Goal: Book appointment/travel/reservation

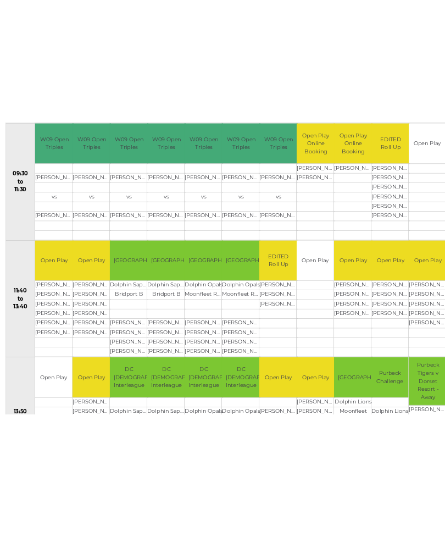
scroll to position [348, 0]
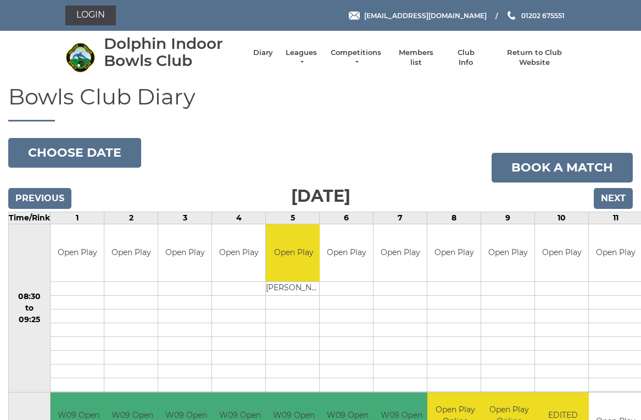
click at [308, 57] on link "Leagues" at bounding box center [301, 58] width 35 height 20
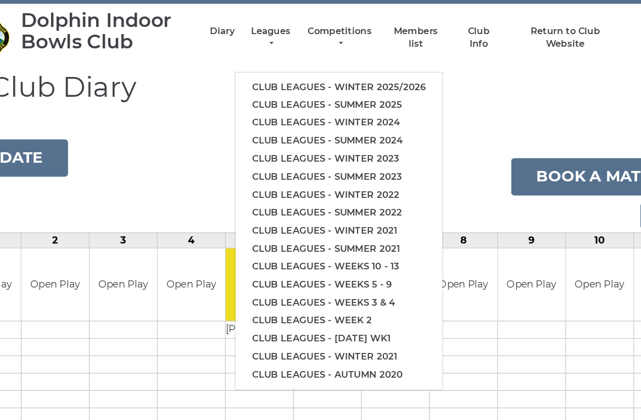
click at [326, 90] on link "Club leagues - Winter 2025/2026" at bounding box center [356, 97] width 164 height 14
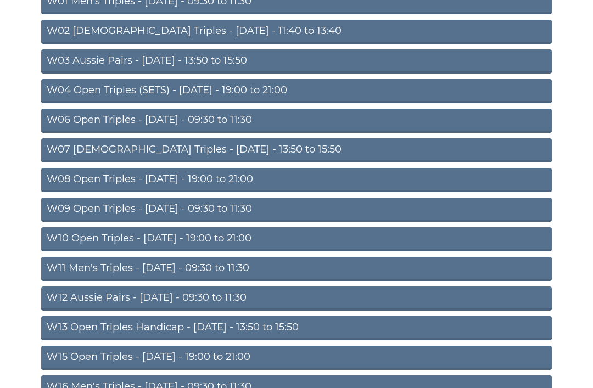
scroll to position [175, 0]
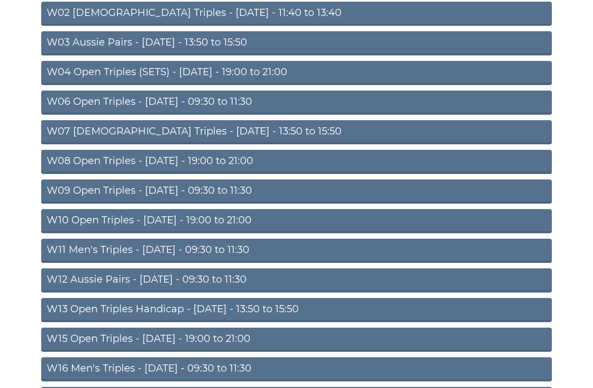
click at [243, 133] on link "W07 Ladies Triples - Tuesday - 13:50 to 15:50" at bounding box center [296, 133] width 511 height 24
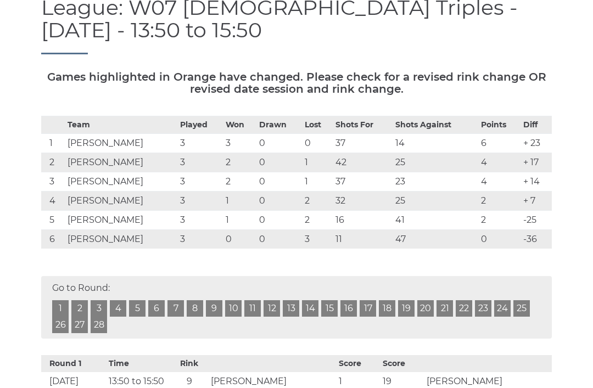
scroll to position [141, 0]
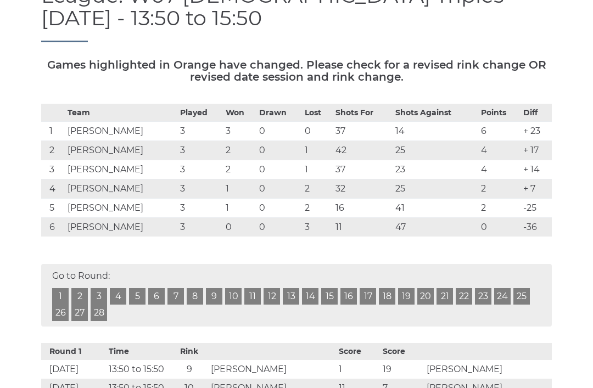
click at [552, 104] on th "Diff" at bounding box center [536, 113] width 31 height 18
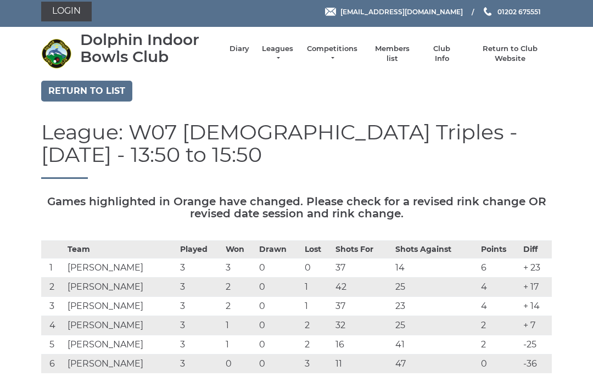
scroll to position [5, 0]
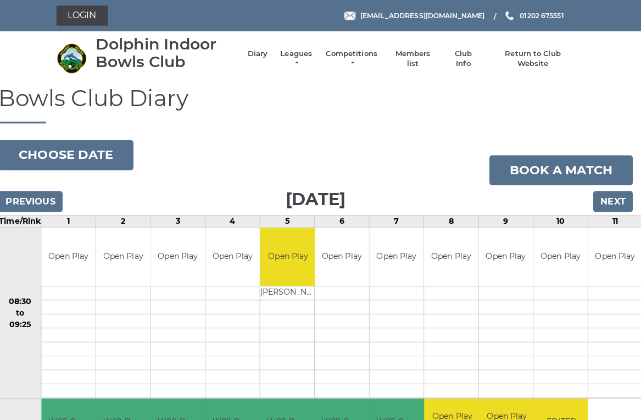
click at [614, 197] on input "Next" at bounding box center [613, 198] width 39 height 21
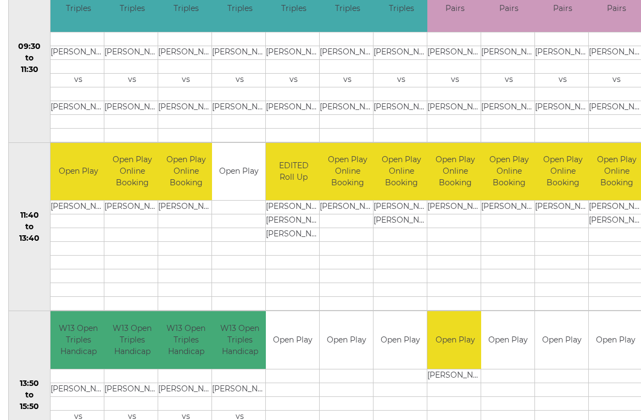
scroll to position [448, 0]
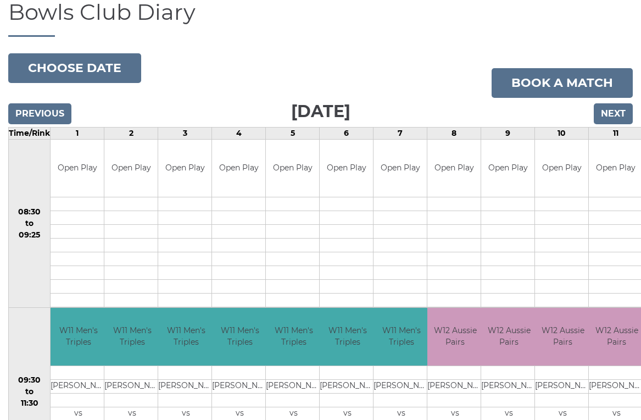
click at [623, 120] on input "Next" at bounding box center [613, 113] width 39 height 21
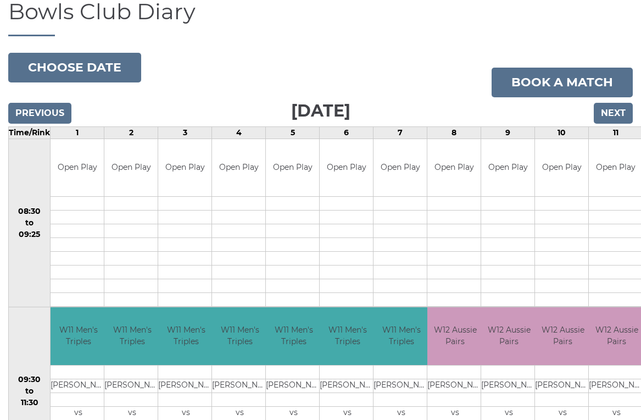
click at [617, 116] on input "Next" at bounding box center [613, 113] width 39 height 21
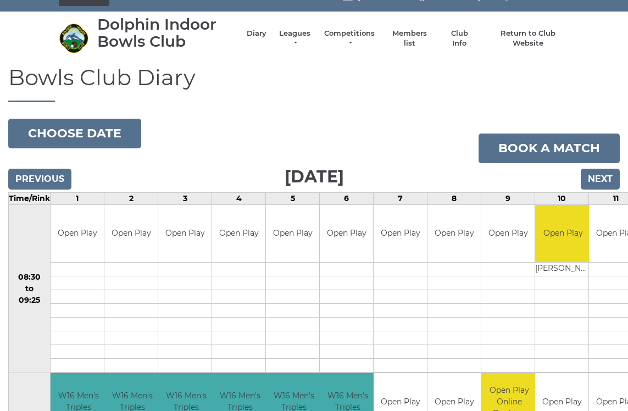
scroll to position [12, 0]
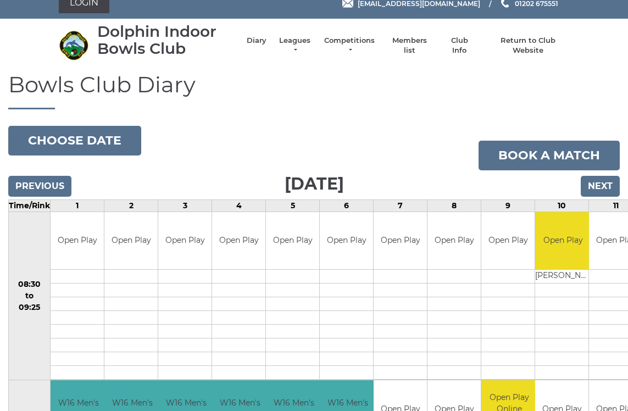
click at [615, 190] on input "Next" at bounding box center [600, 186] width 39 height 21
click at [616, 185] on input "Next" at bounding box center [600, 186] width 39 height 21
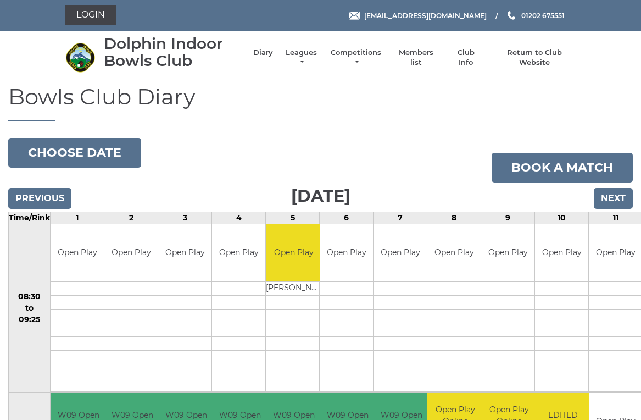
scroll to position [4, 0]
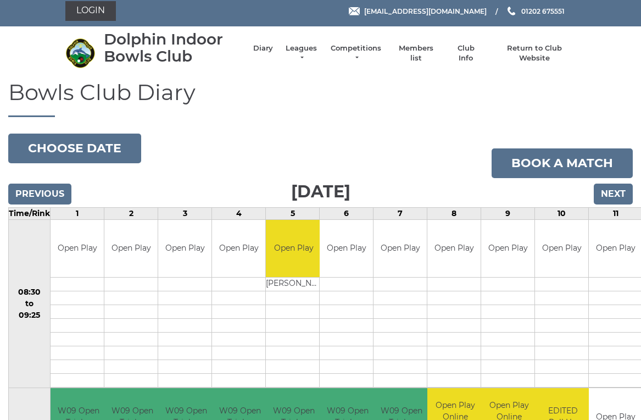
click at [92, 142] on button "Choose date" at bounding box center [74, 149] width 133 height 30
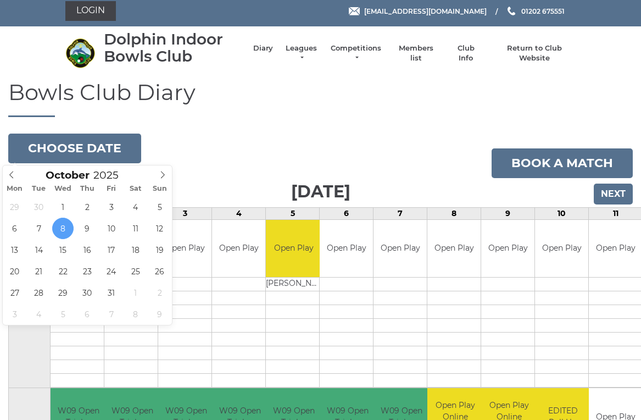
type input "2025-10-11"
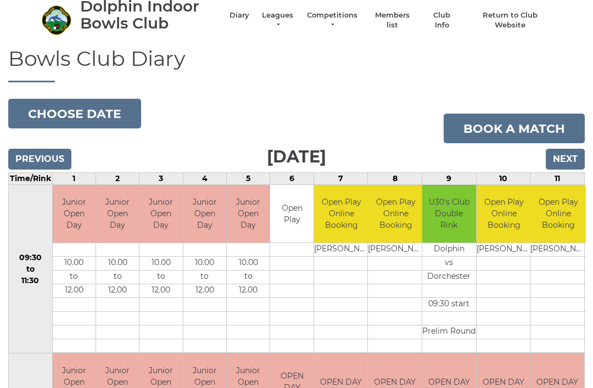
scroll to position [36, 0]
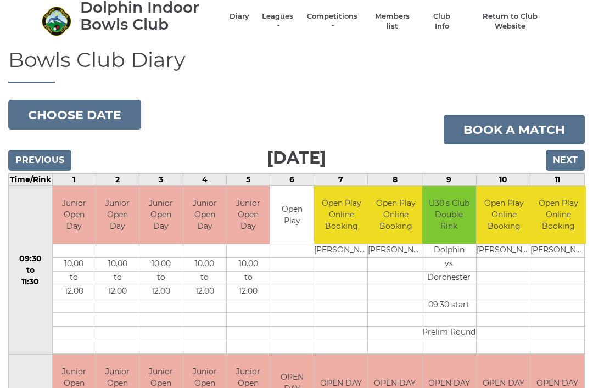
click at [570, 158] on input "Next" at bounding box center [565, 160] width 39 height 21
click at [568, 161] on input "Next" at bounding box center [565, 160] width 39 height 21
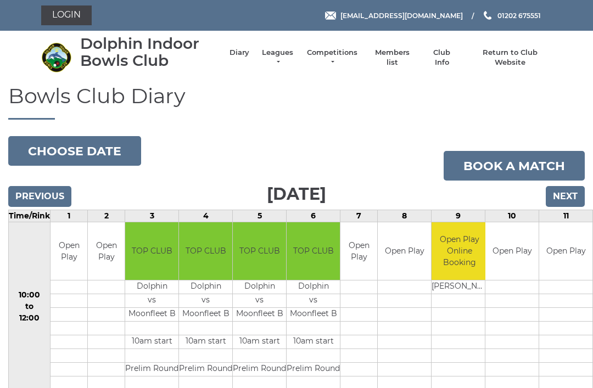
click at [576, 158] on link "Book a match" at bounding box center [514, 166] width 141 height 30
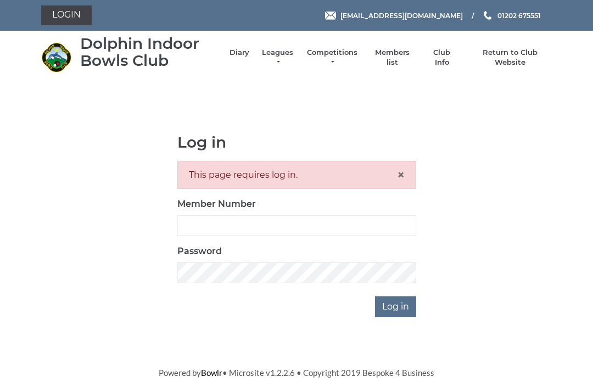
scroll to position [7, 0]
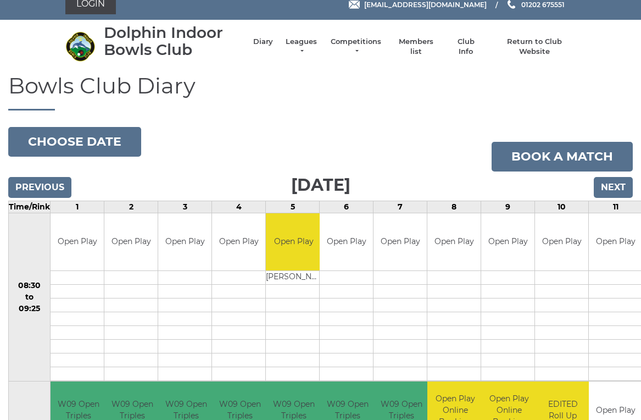
scroll to position [13, 0]
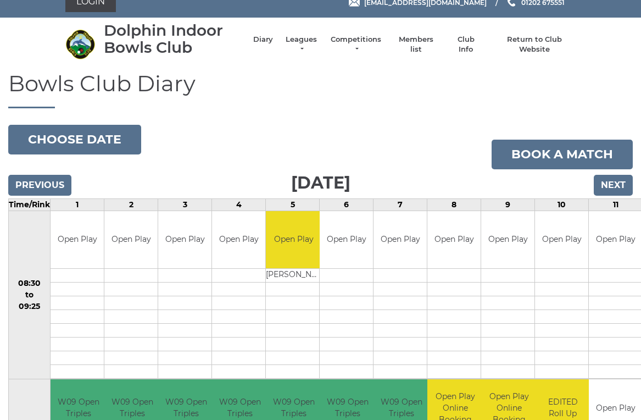
click at [98, 143] on button "Choose date" at bounding box center [74, 140] width 133 height 30
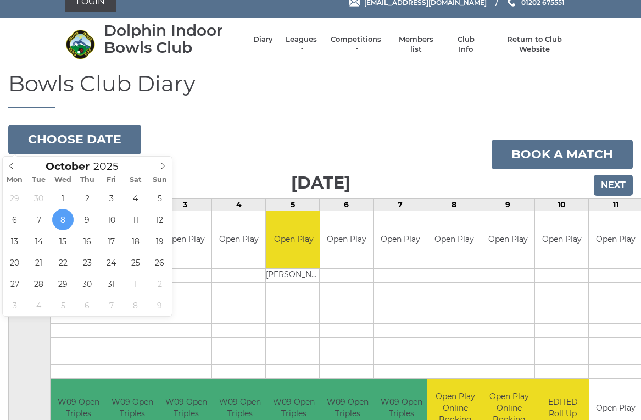
type input "[DATE]"
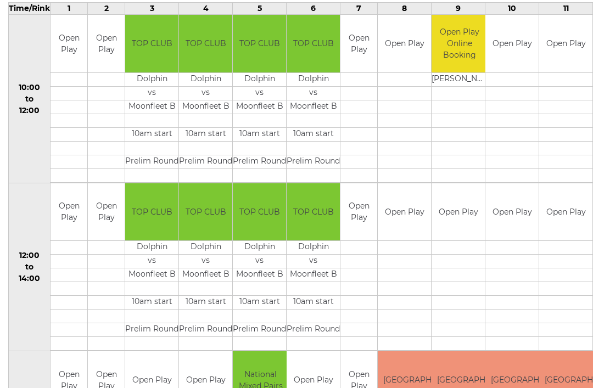
scroll to position [171, 0]
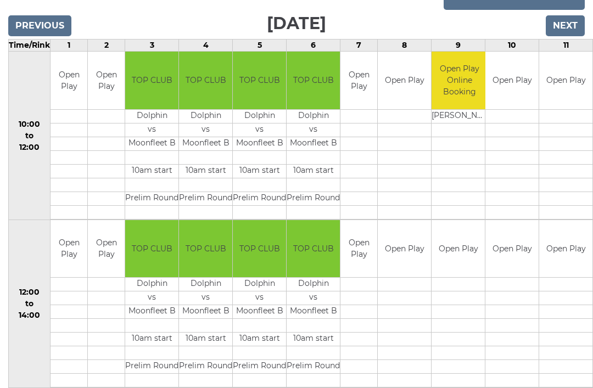
click at [451, 192] on td at bounding box center [459, 199] width 55 height 14
click at [571, 27] on input "Next" at bounding box center [565, 25] width 39 height 21
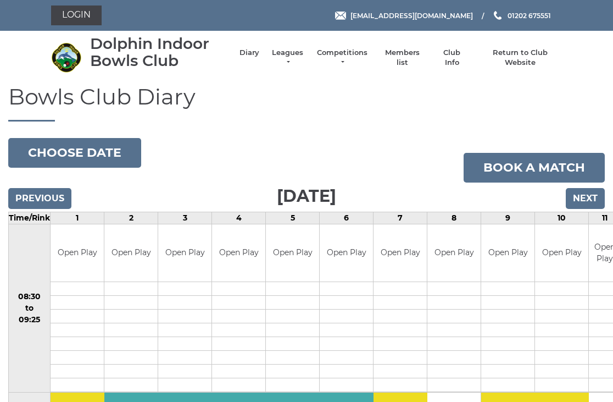
click at [591, 25] on div "Login [EMAIL_ADDRESS][DOMAIN_NAME] 01202 675551" at bounding box center [306, 15] width 613 height 31
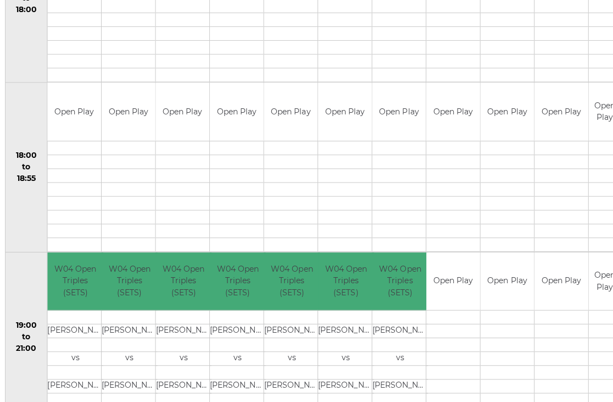
scroll to position [995, 0]
